Goal: Use online tool/utility

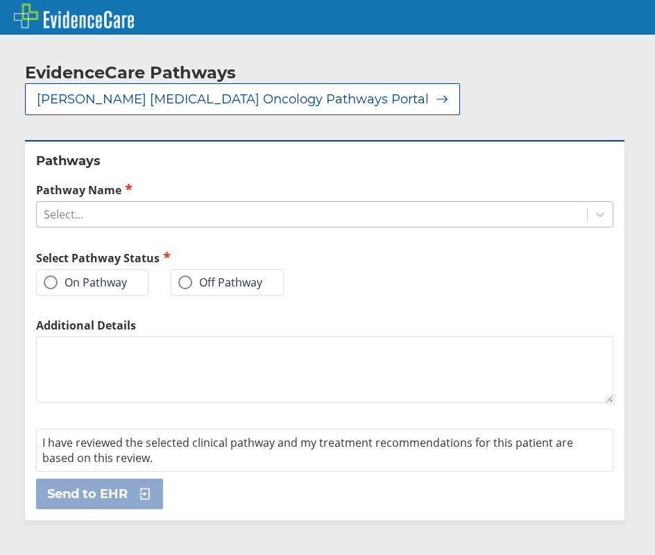
click at [140, 203] on div "Select..." at bounding box center [312, 215] width 550 height 24
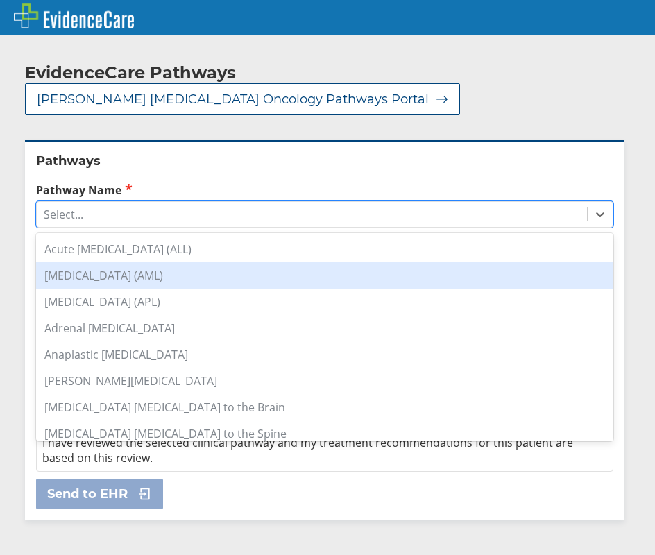
click at [117, 262] on div "[MEDICAL_DATA] (AML)" at bounding box center [324, 275] width 577 height 26
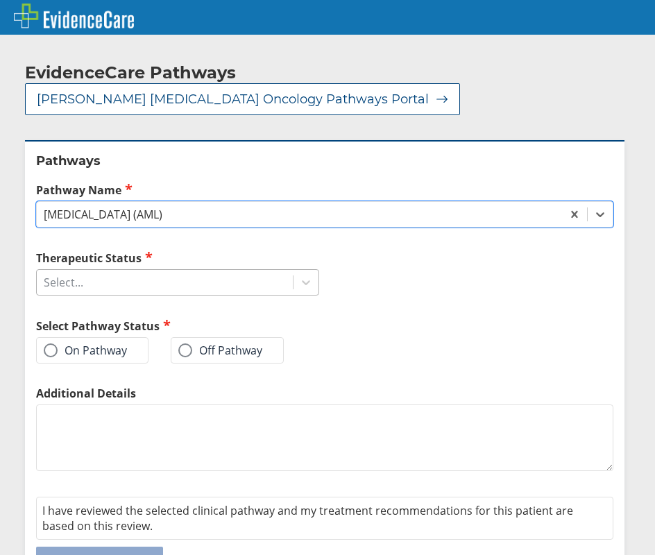
click at [71, 275] on div "Select..." at bounding box center [64, 282] width 40 height 15
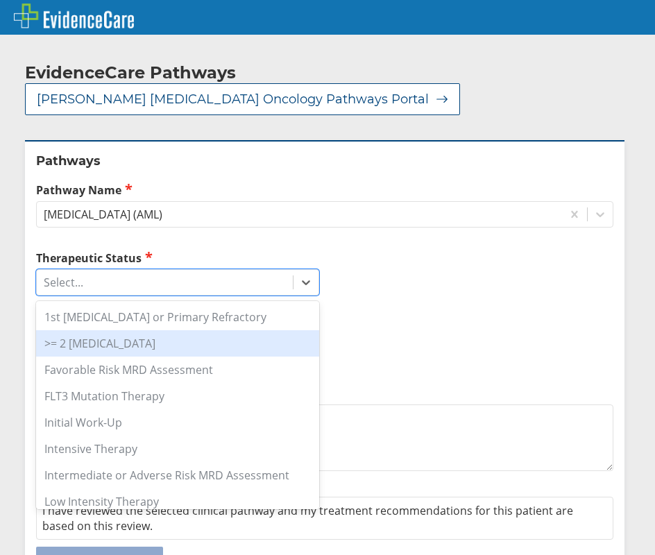
scroll to position [69, 0]
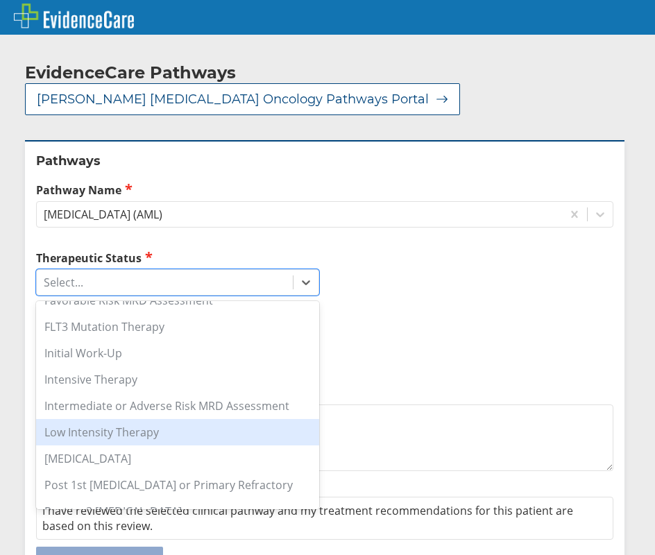
click at [99, 419] on div "Low Intensity Therapy" at bounding box center [177, 432] width 283 height 26
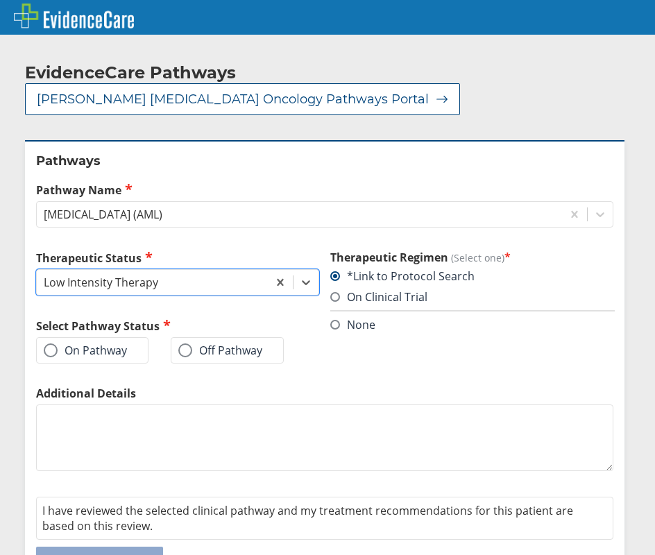
click at [75, 344] on label "On Pathway" at bounding box center [85, 351] width 83 height 14
click at [0, 0] on input "On Pathway" at bounding box center [0, 0] width 0 height 0
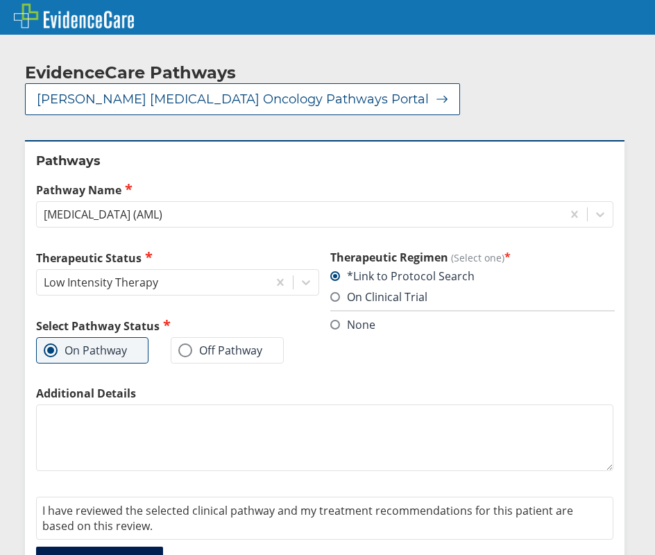
click at [90, 554] on span "Send to EHR" at bounding box center [87, 562] width 80 height 17
